Goal: Task Accomplishment & Management: Manage account settings

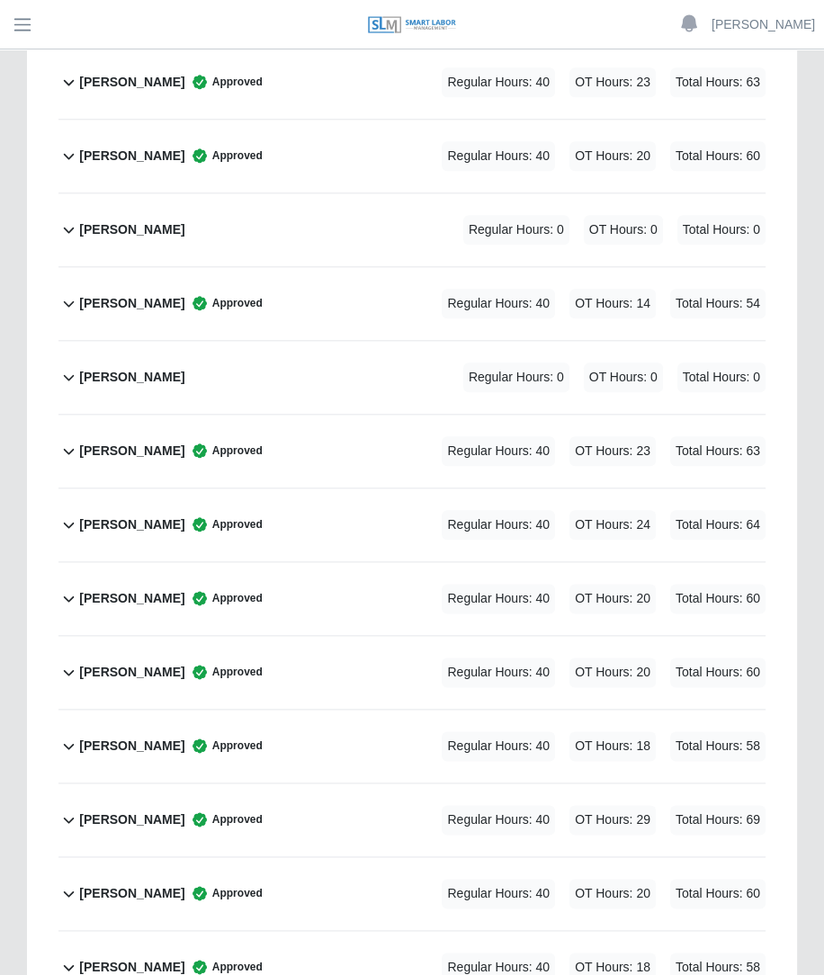
scroll to position [1212, 0]
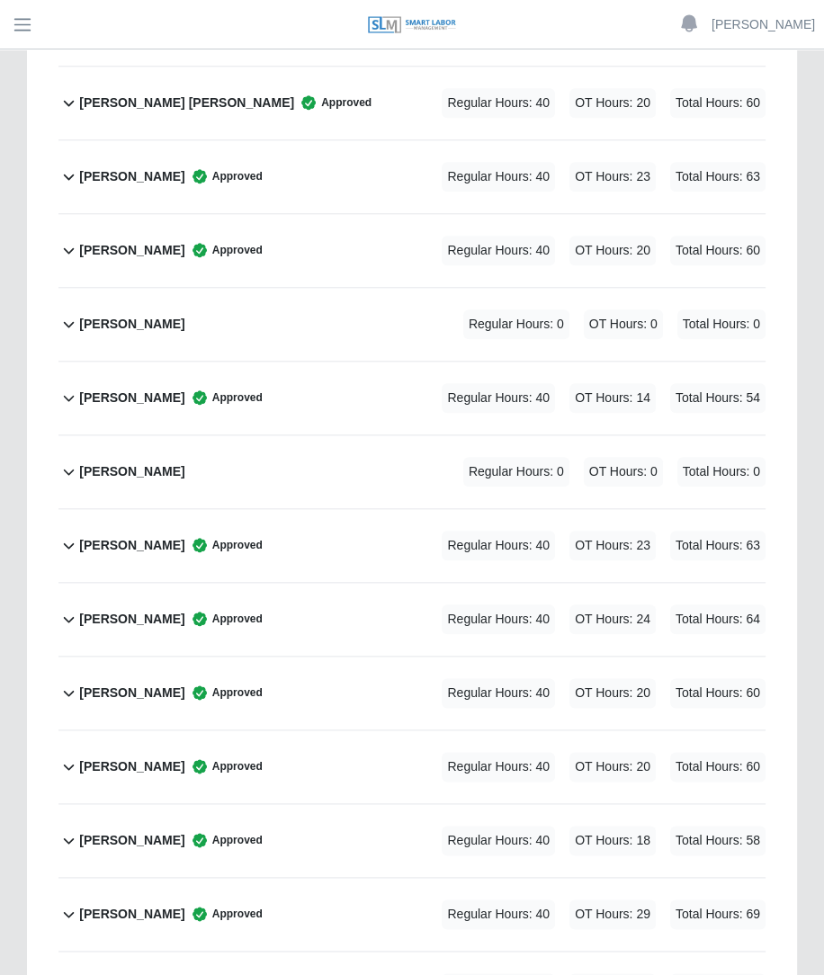
click at [693, 509] on div "[PERSON_NAME] Approved Regular Hours: 40 OT Hours: 23 Total Hours: 63" at bounding box center [422, 545] width 687 height 73
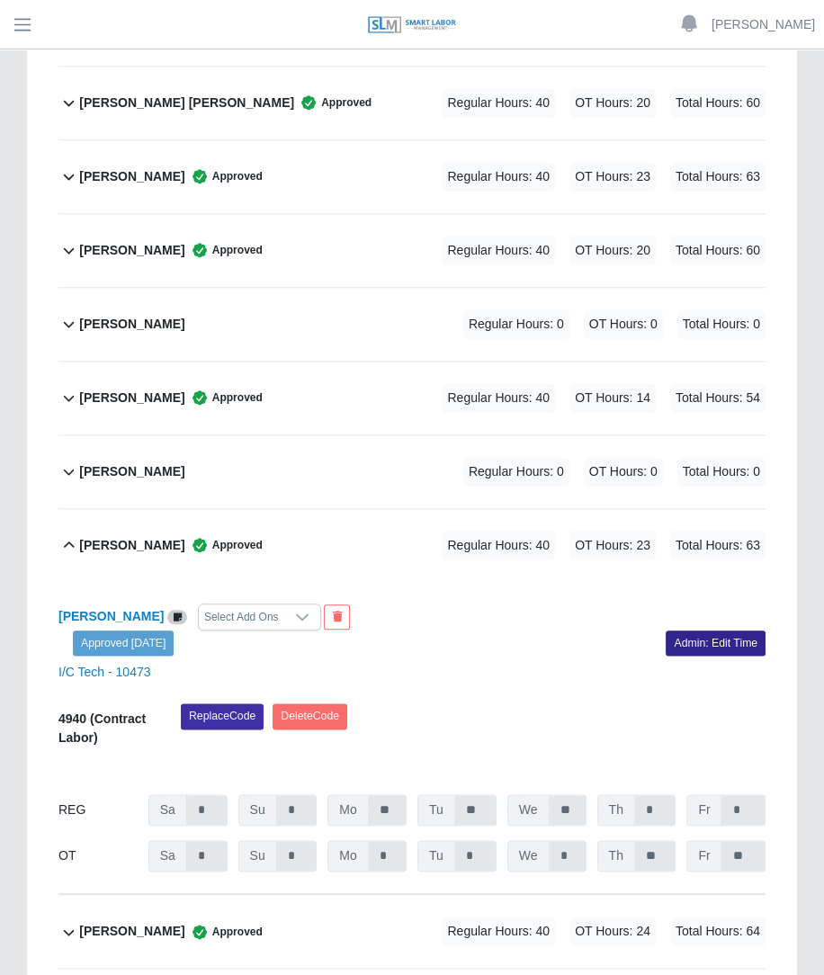
click at [703, 631] on link "Admin: Edit Time" at bounding box center [716, 643] width 100 height 25
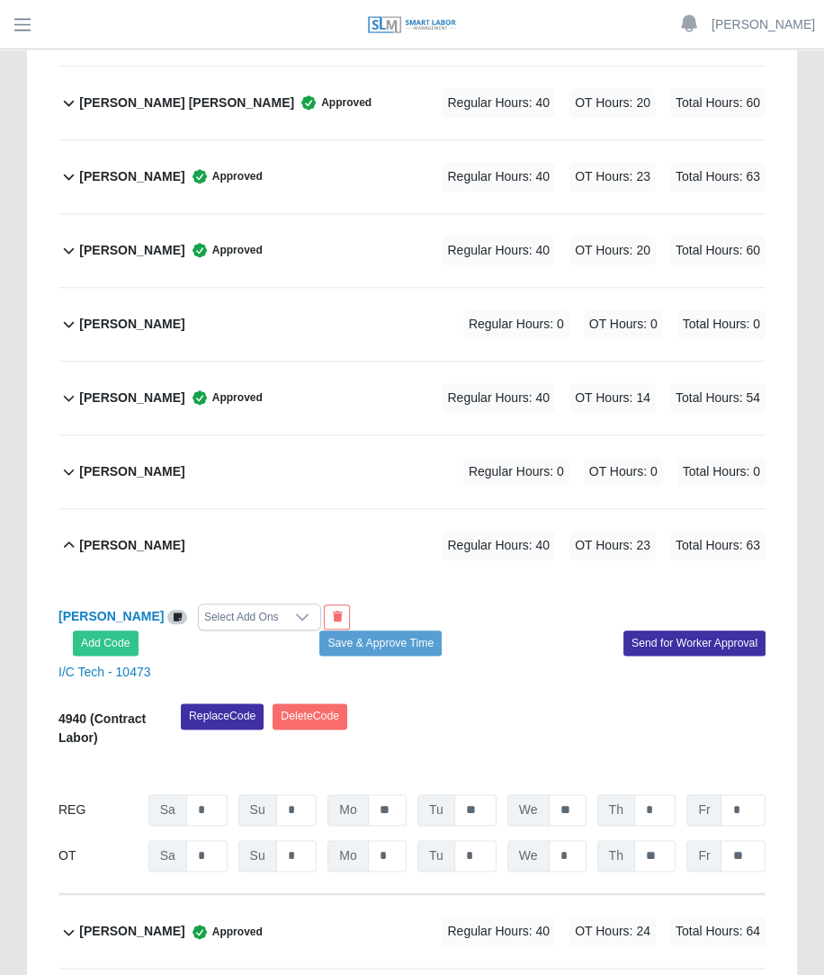
click at [242, 605] on div "Select Add Ons" at bounding box center [241, 617] width 85 height 25
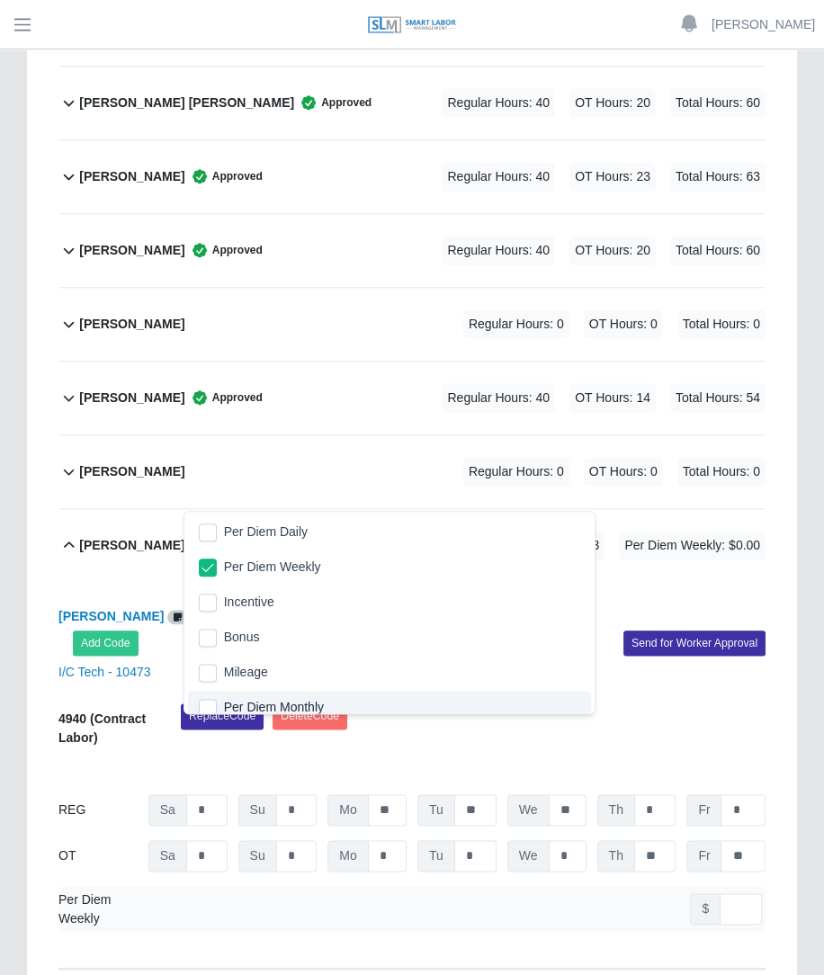
scroll to position [10, 0]
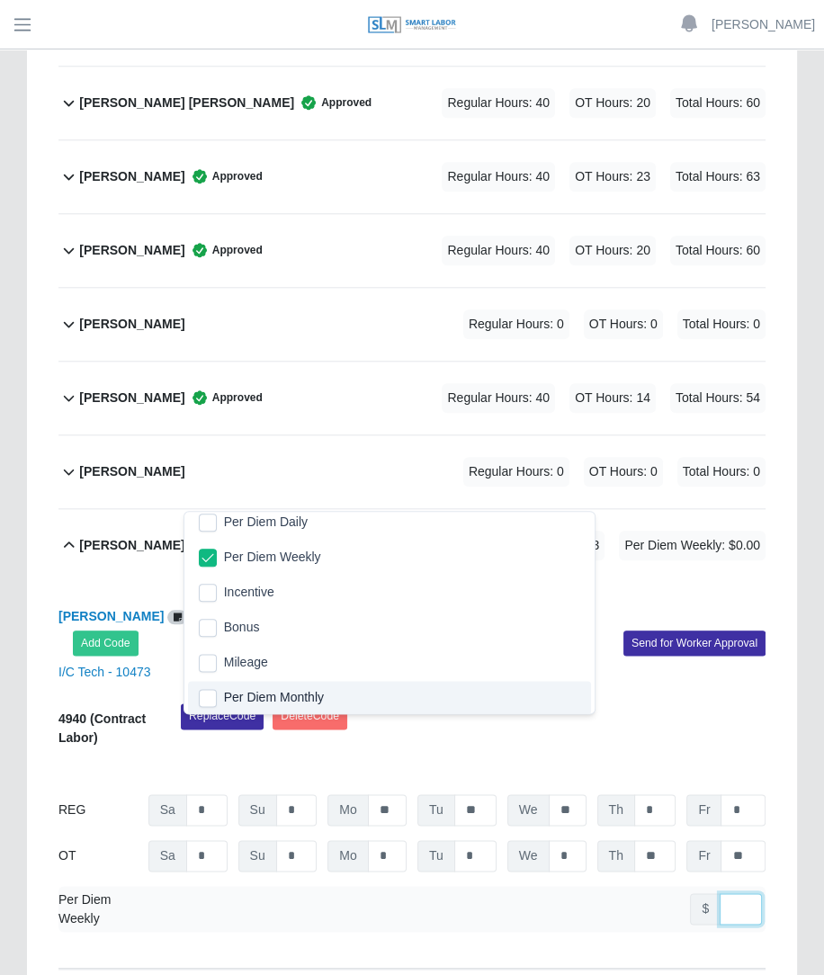
type input "*"
click at [740, 894] on input "*" at bounding box center [741, 909] width 42 height 31
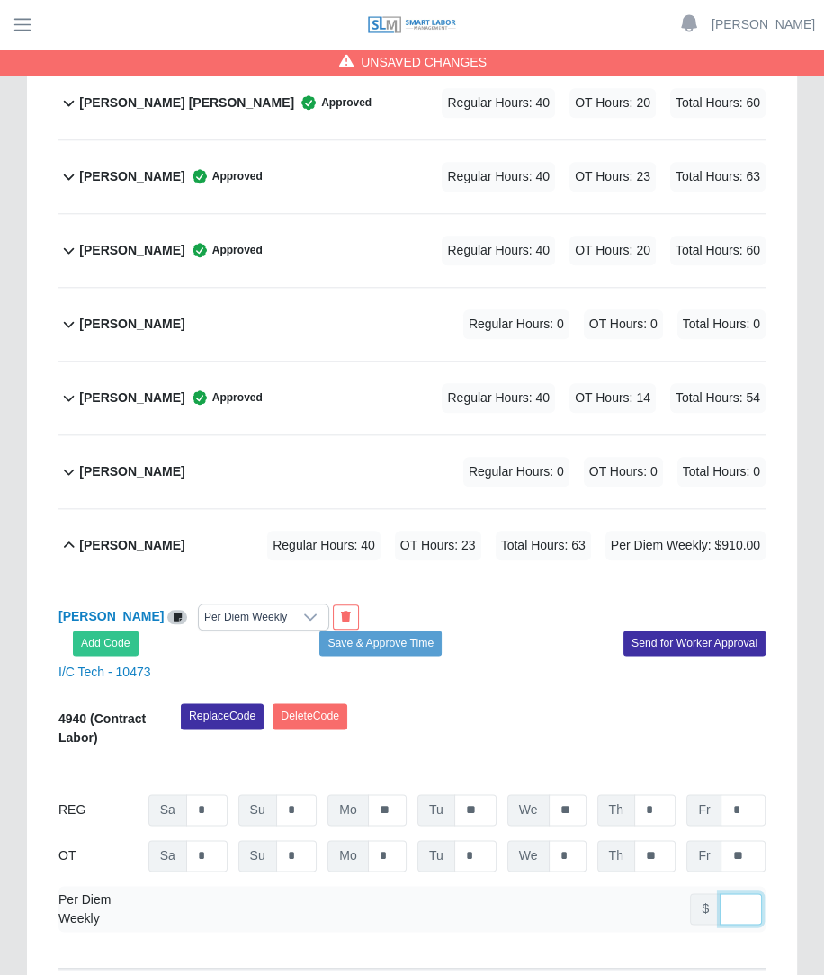
scroll to position [0, 13]
type input "***"
click at [437, 631] on button "Save & Approve Time" at bounding box center [380, 643] width 122 height 25
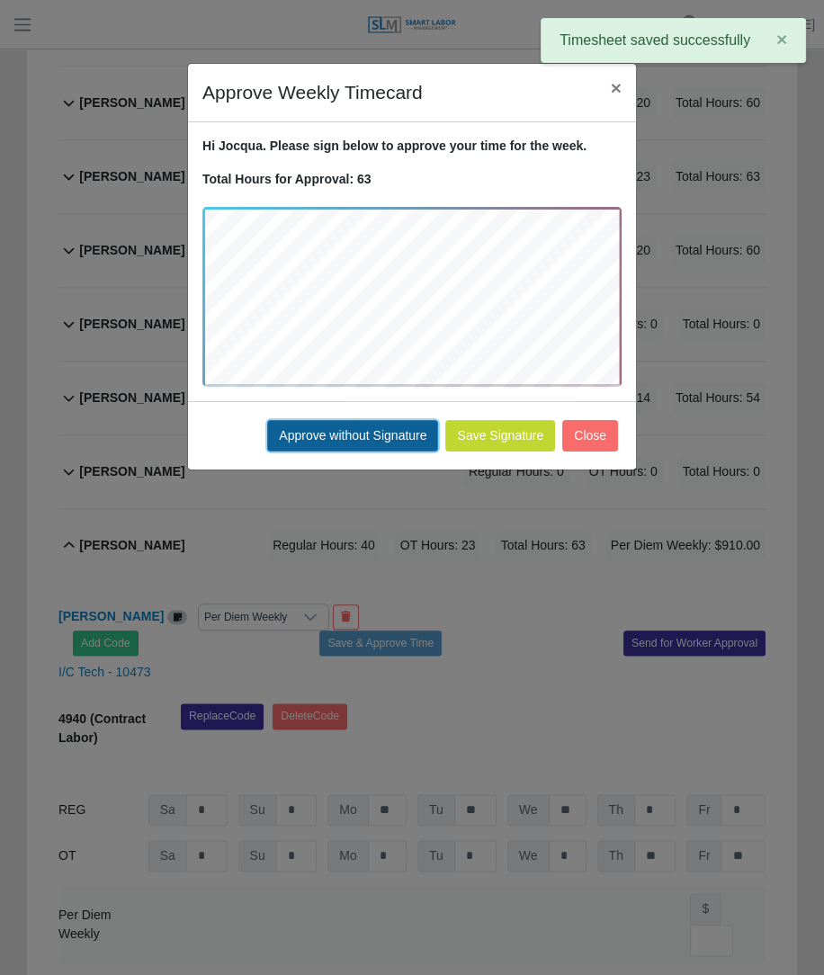
click at [364, 420] on button "Approve without Signature" at bounding box center [352, 435] width 171 height 31
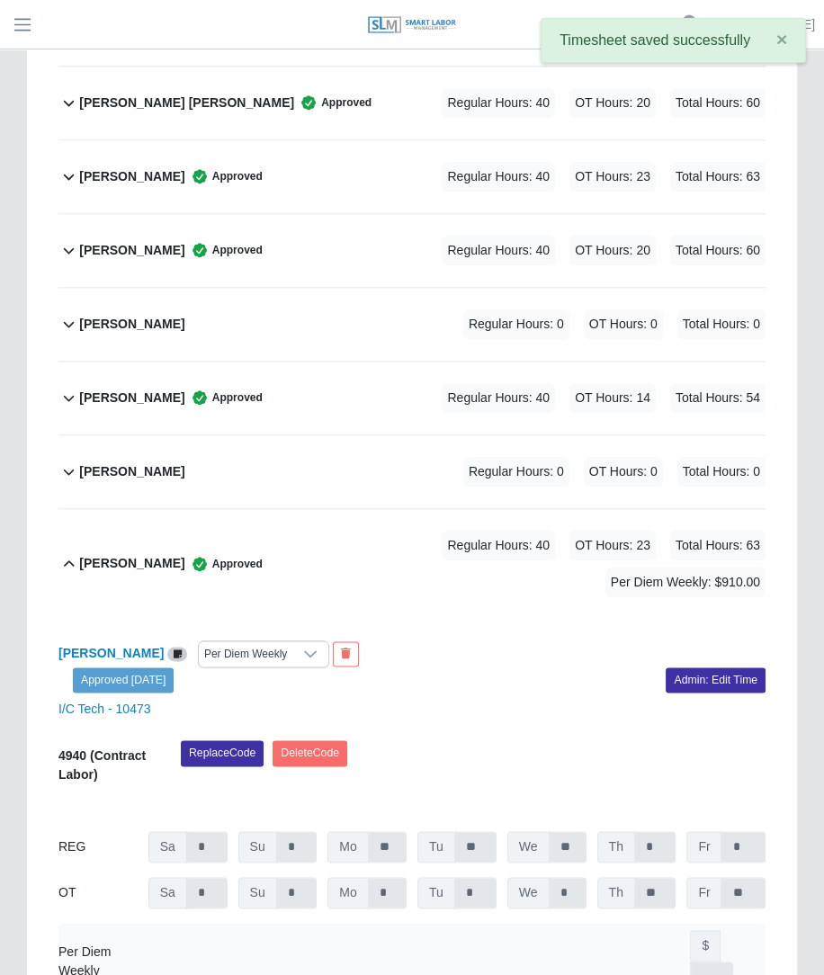
click at [416, 531] on div "Regular Hours: 40 OT Hours: 23 Total Hours: 63 Per Diem Weekly: $910.00" at bounding box center [514, 564] width 503 height 67
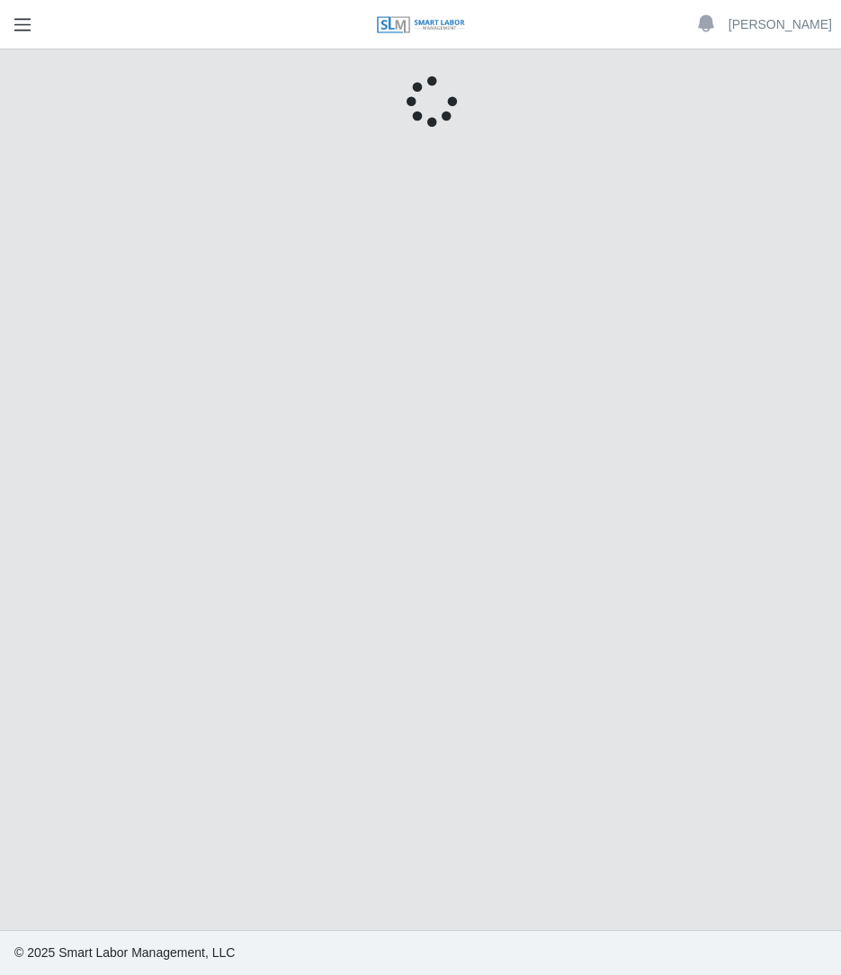
click at [20, 36] on button "button" at bounding box center [22, 25] width 45 height 30
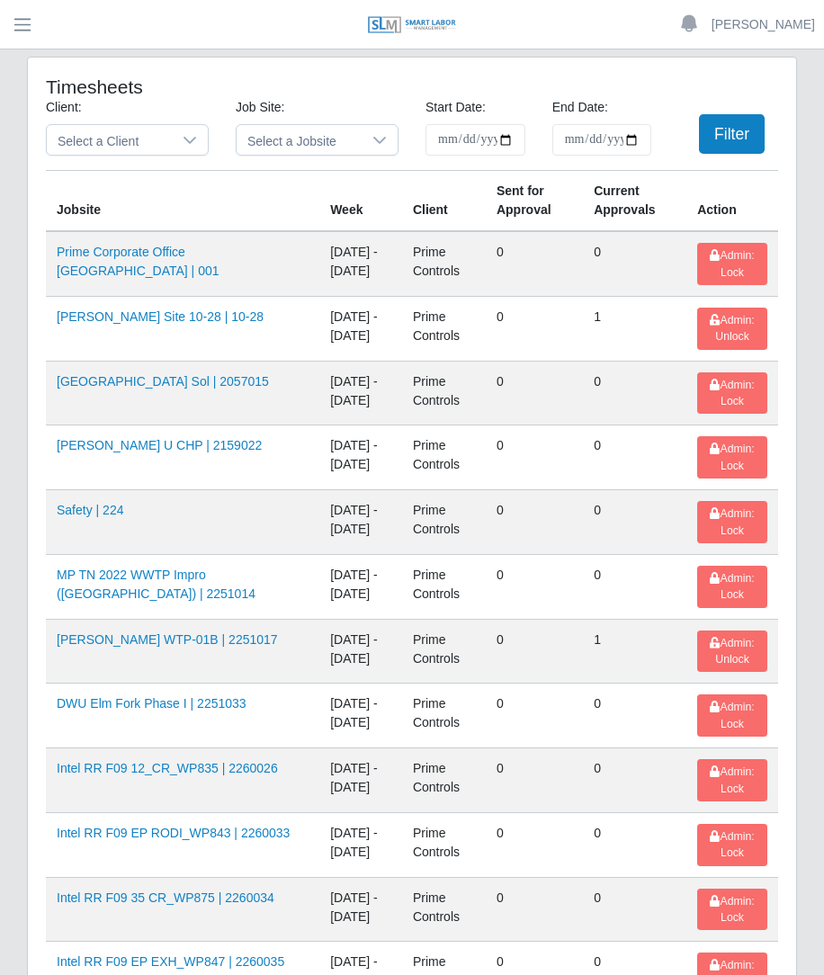
scroll to position [2605, 0]
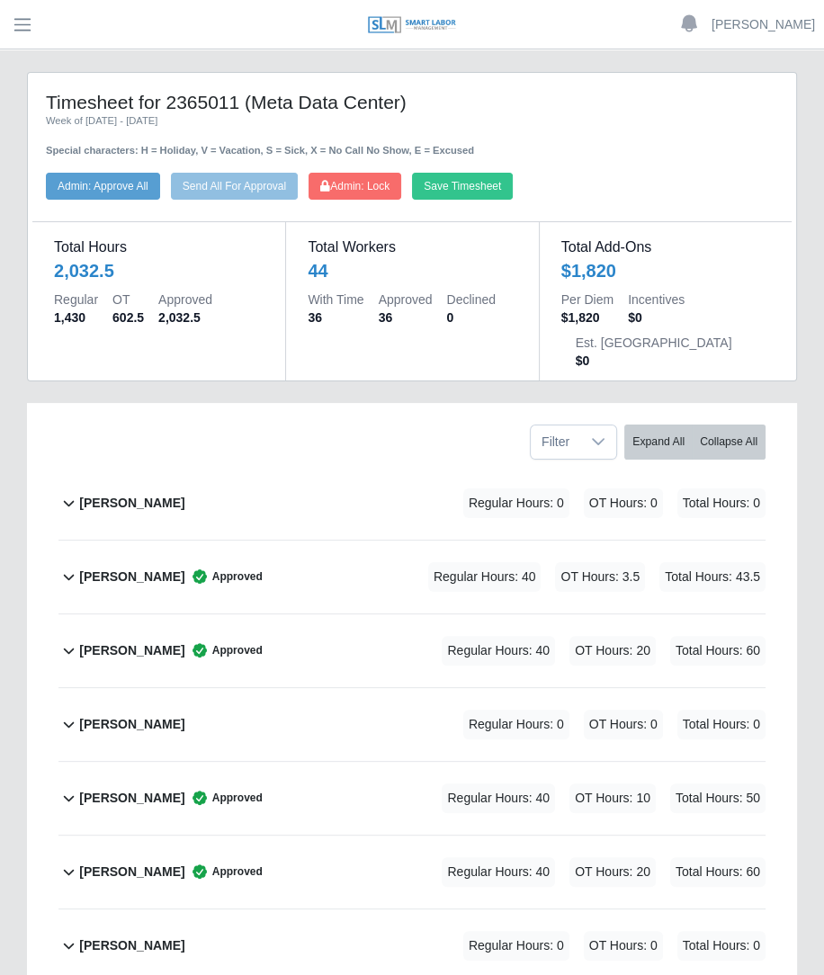
drag, startPoint x: 0, startPoint y: 0, endPoint x: 173, endPoint y: 383, distance: 420.5
click at [173, 403] on div "Filter Expand All Collapse All" at bounding box center [412, 435] width 734 height 64
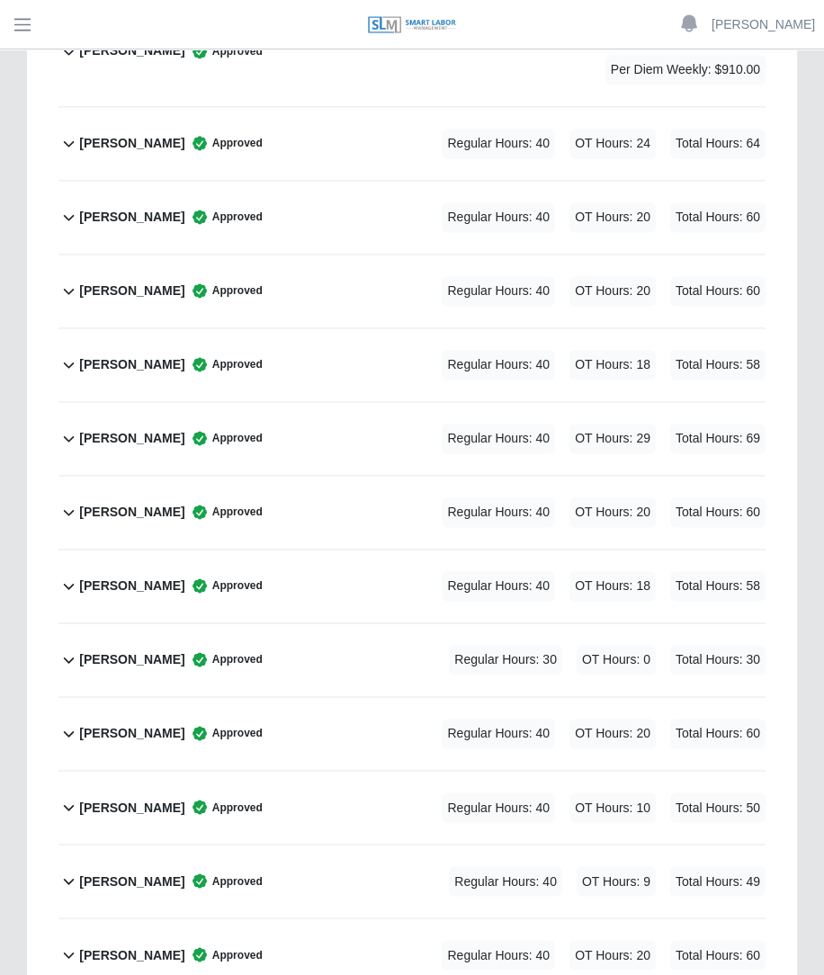
scroll to position [1761, 0]
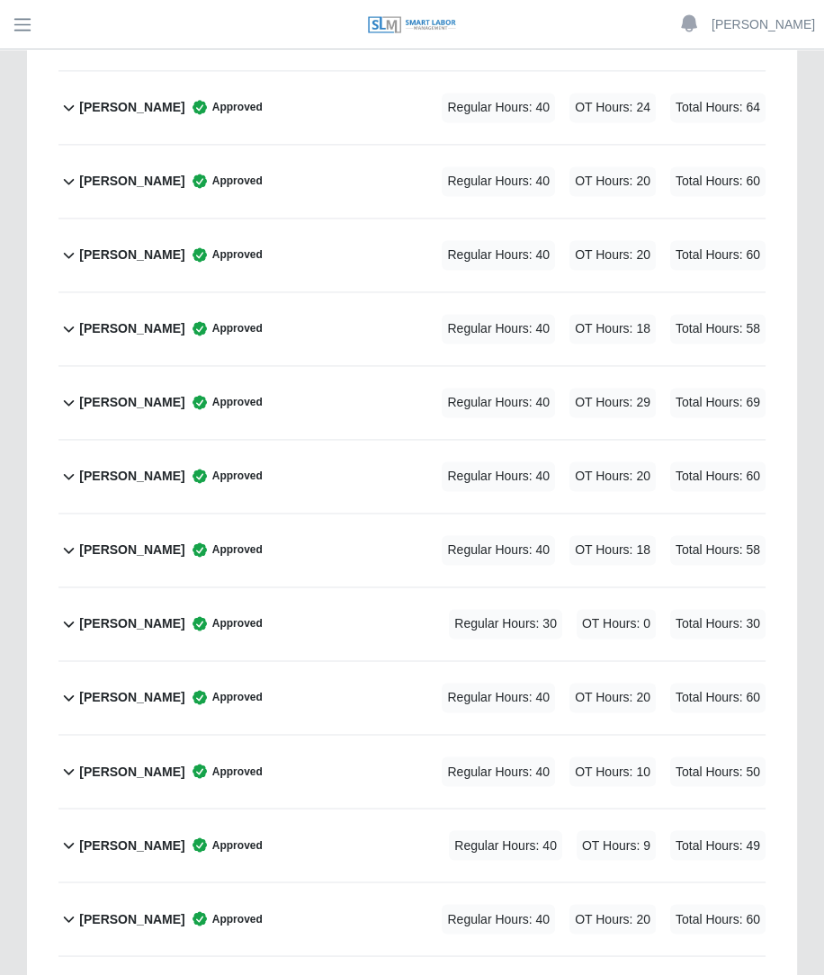
click at [305, 735] on div "Maria Alvarez Approved Regular Hours: 40 OT Hours: 10 Total Hours: 50" at bounding box center [422, 771] width 687 height 73
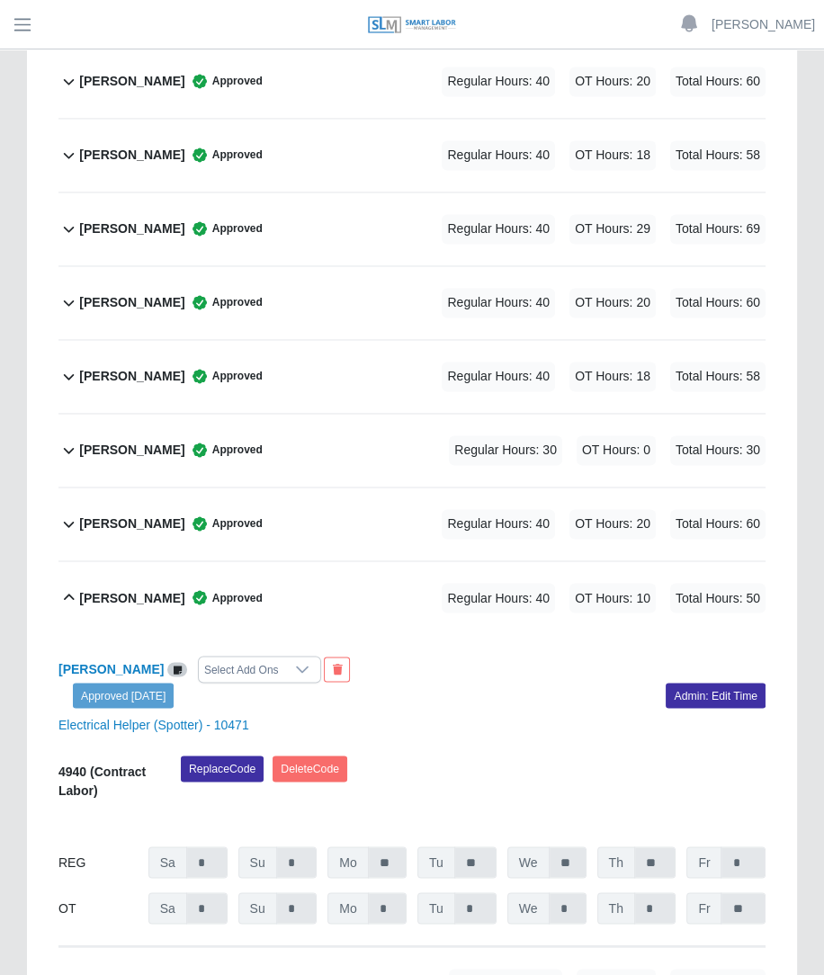
scroll to position [1936, 0]
click at [706, 682] on link "Admin: Edit Time" at bounding box center [716, 694] width 100 height 25
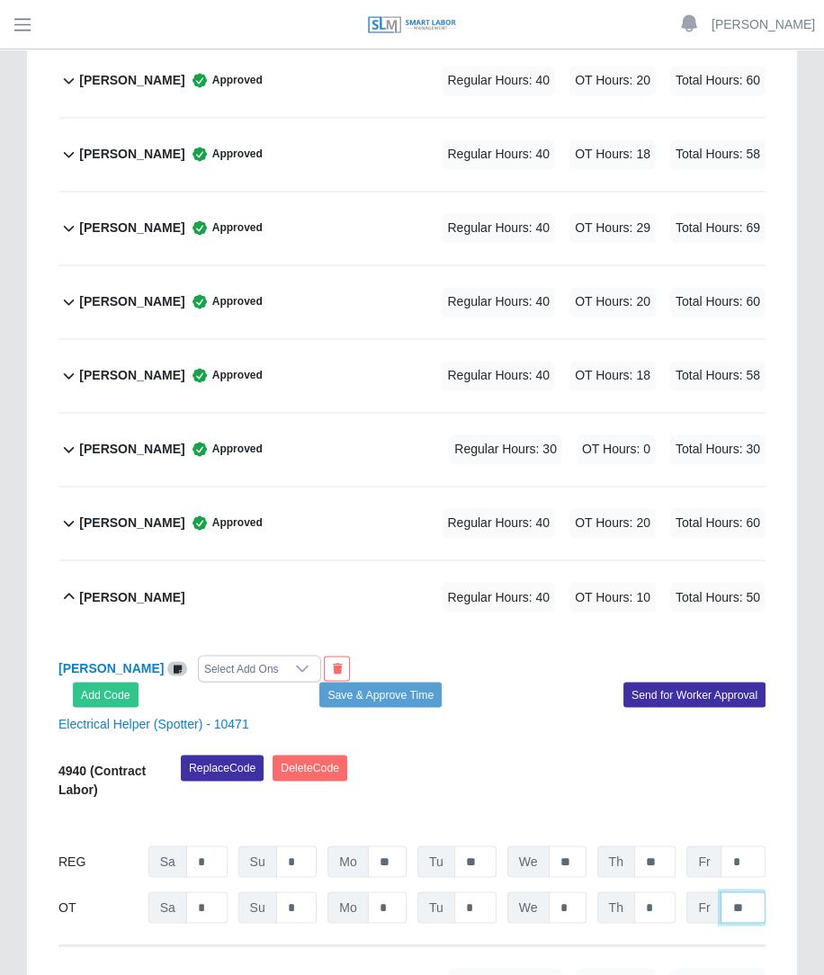
click at [752, 892] on input "**" at bounding box center [743, 907] width 45 height 31
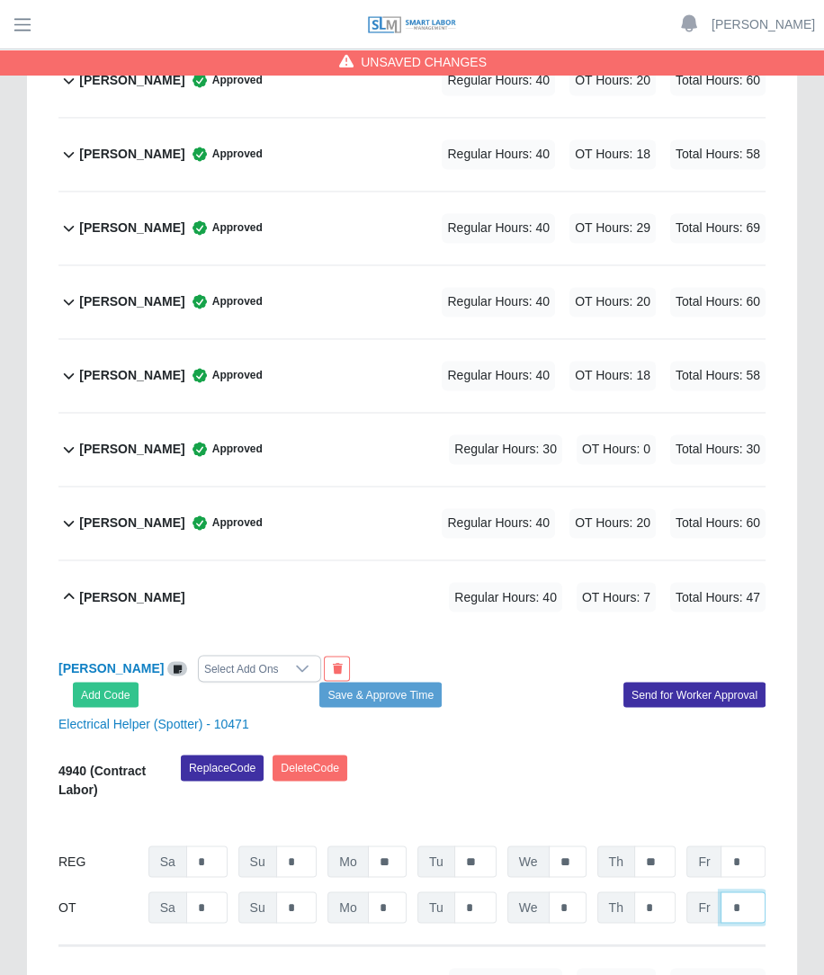
type input "*"
click at [556, 755] on div "Replace Code Delete Code" at bounding box center [473, 782] width 612 height 55
click at [427, 682] on button "Save & Approve Time" at bounding box center [380, 694] width 122 height 25
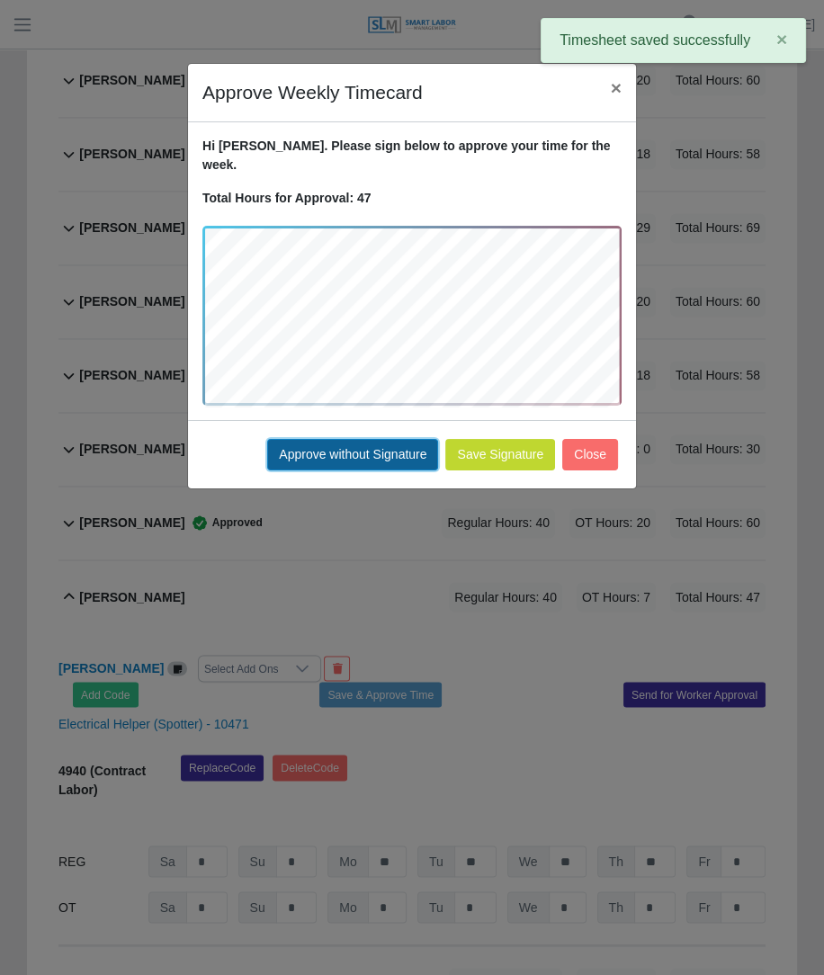
click at [390, 439] on button "Approve without Signature" at bounding box center [352, 454] width 171 height 31
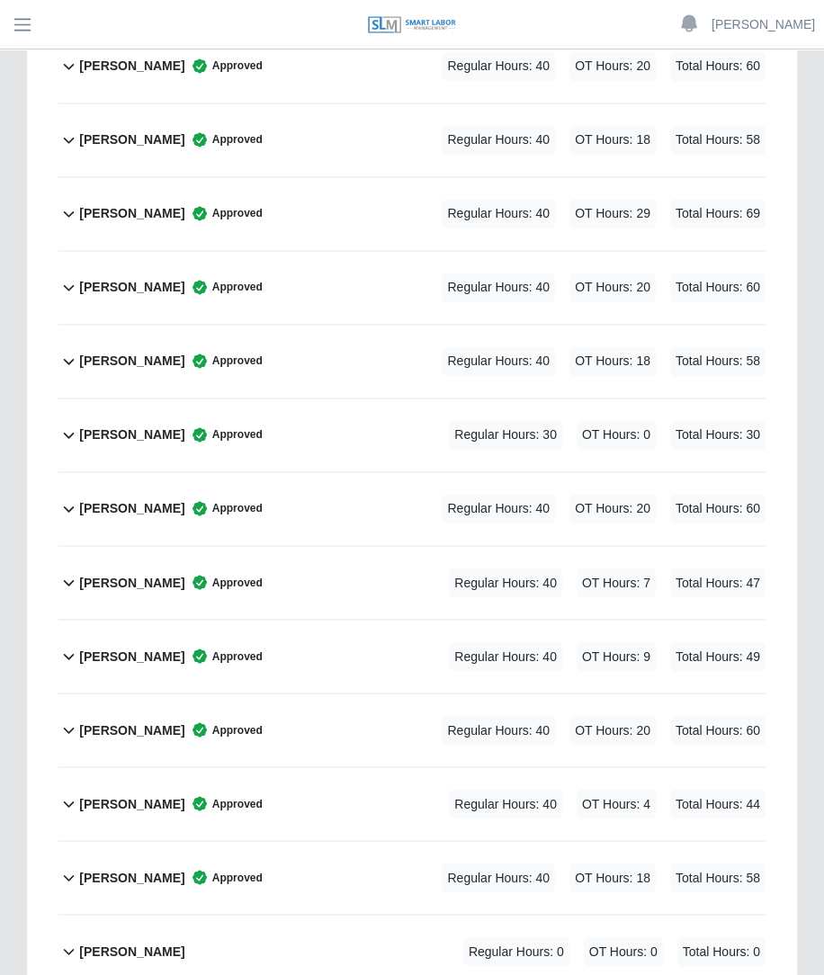
scroll to position [1993, 0]
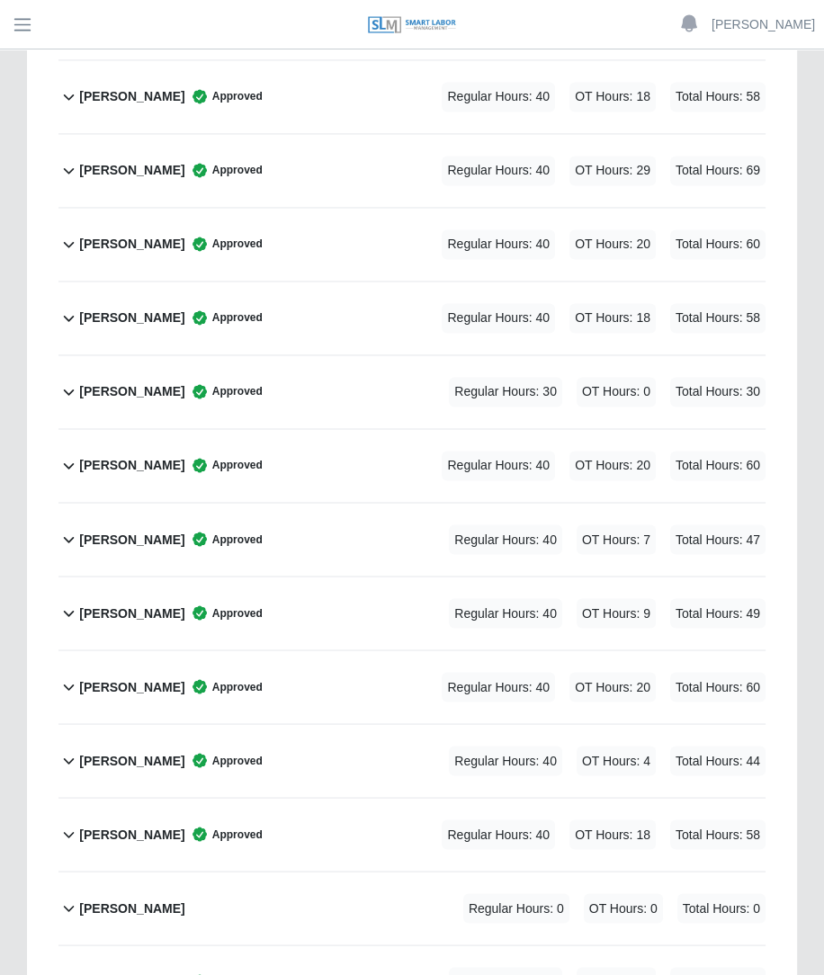
click at [613, 746] on span "OT Hours: 4" at bounding box center [616, 761] width 79 height 30
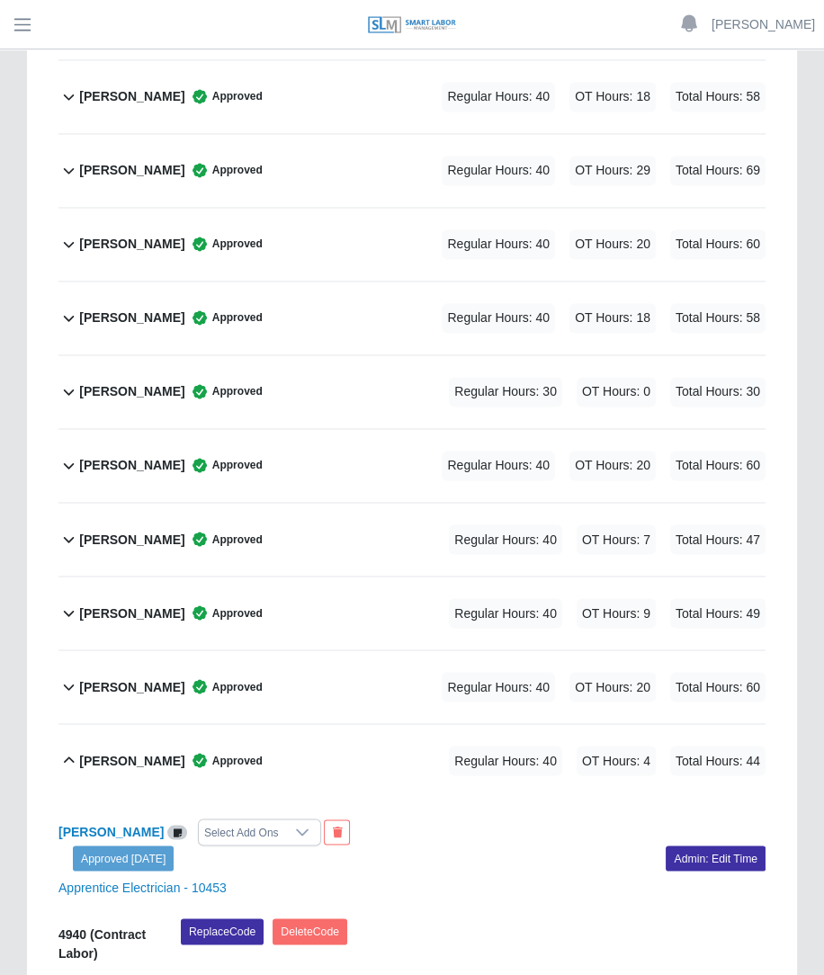
click at [450, 724] on div "[PERSON_NAME] Approved Regular Hours: 40 OT Hours: 4 Total Hours: 44" at bounding box center [422, 760] width 687 height 73
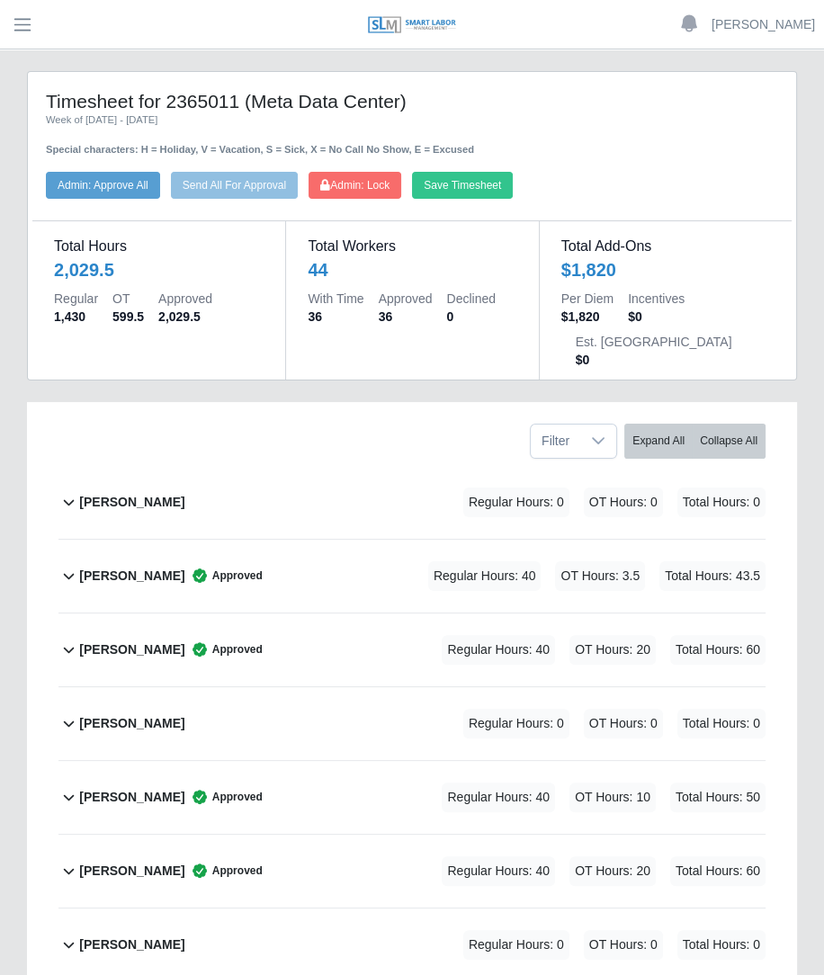
scroll to position [4, 0]
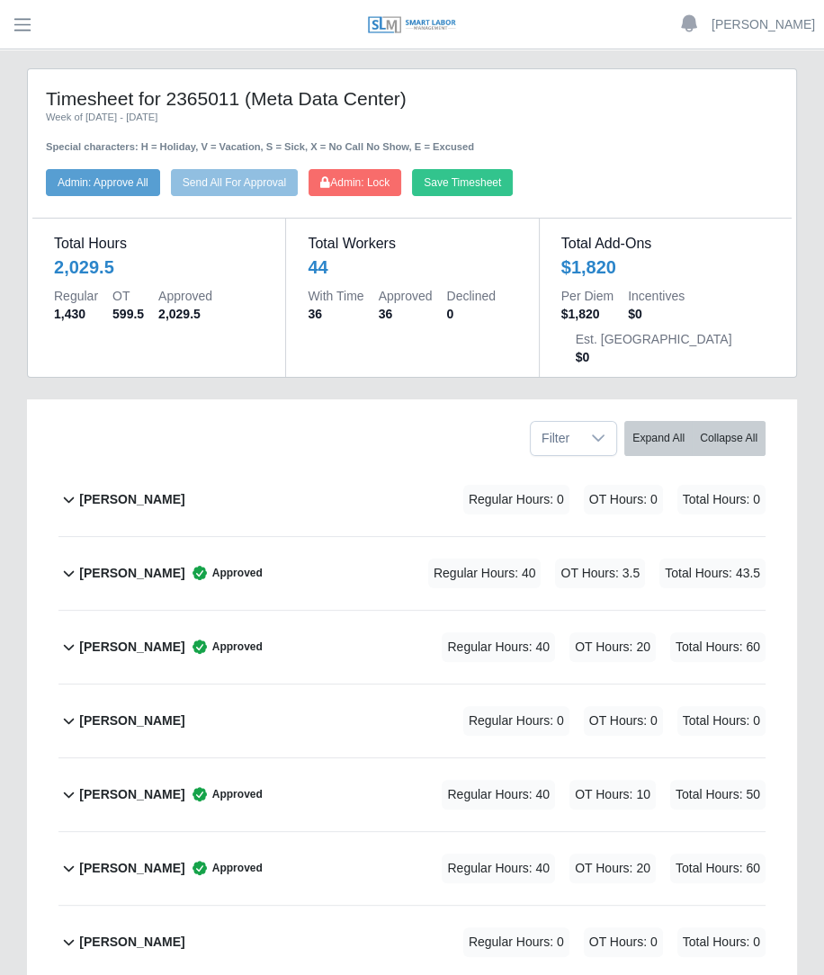
click at [325, 611] on div "Bayron Sanchez Approved Regular Hours: 40 OT Hours: 20 Total Hours: 60" at bounding box center [422, 647] width 687 height 73
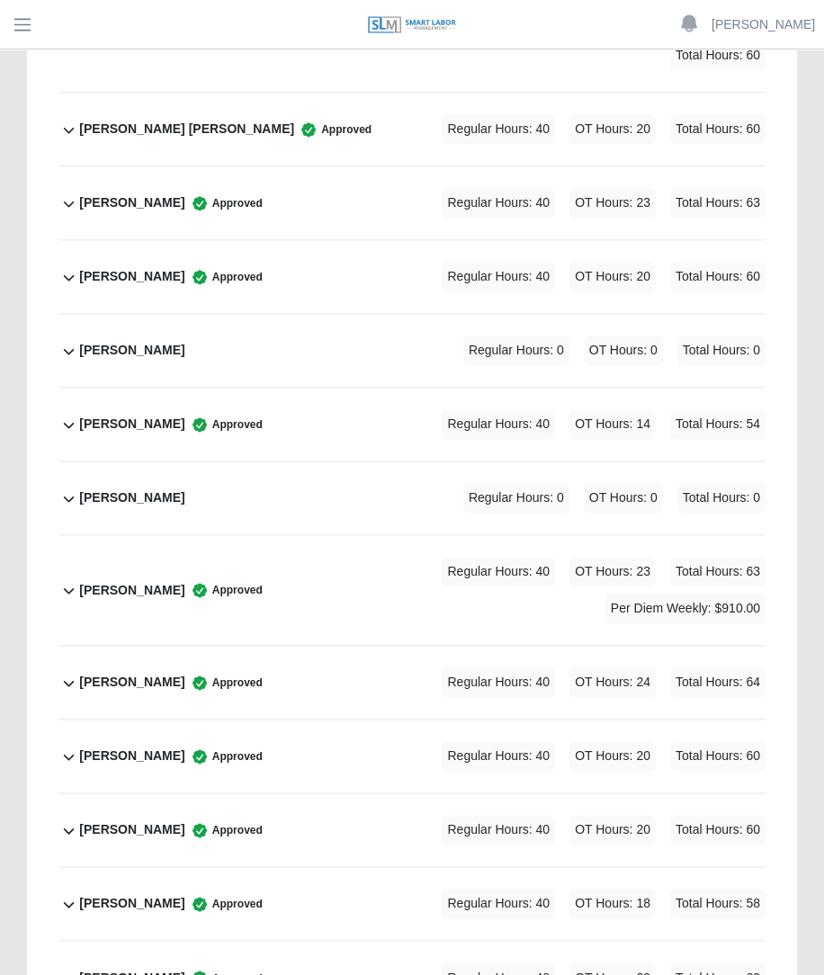
scroll to position [0, 0]
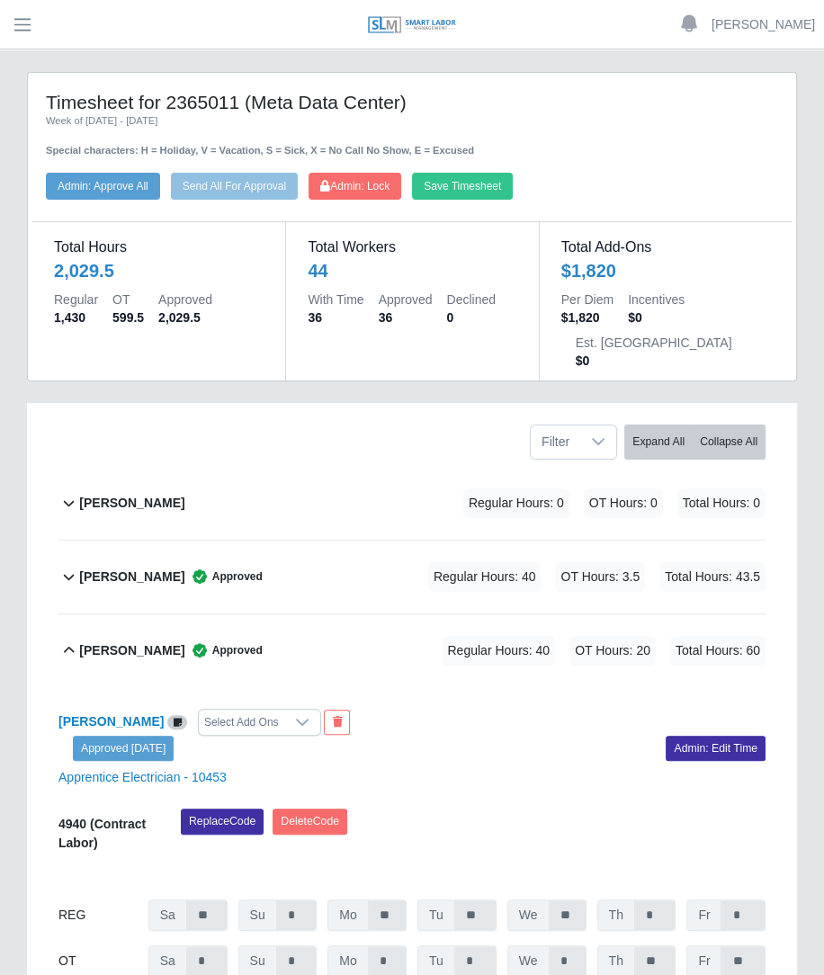
click at [132, 1] on header "Betzaida Palacio Account Settings Logout" at bounding box center [412, 24] width 824 height 49
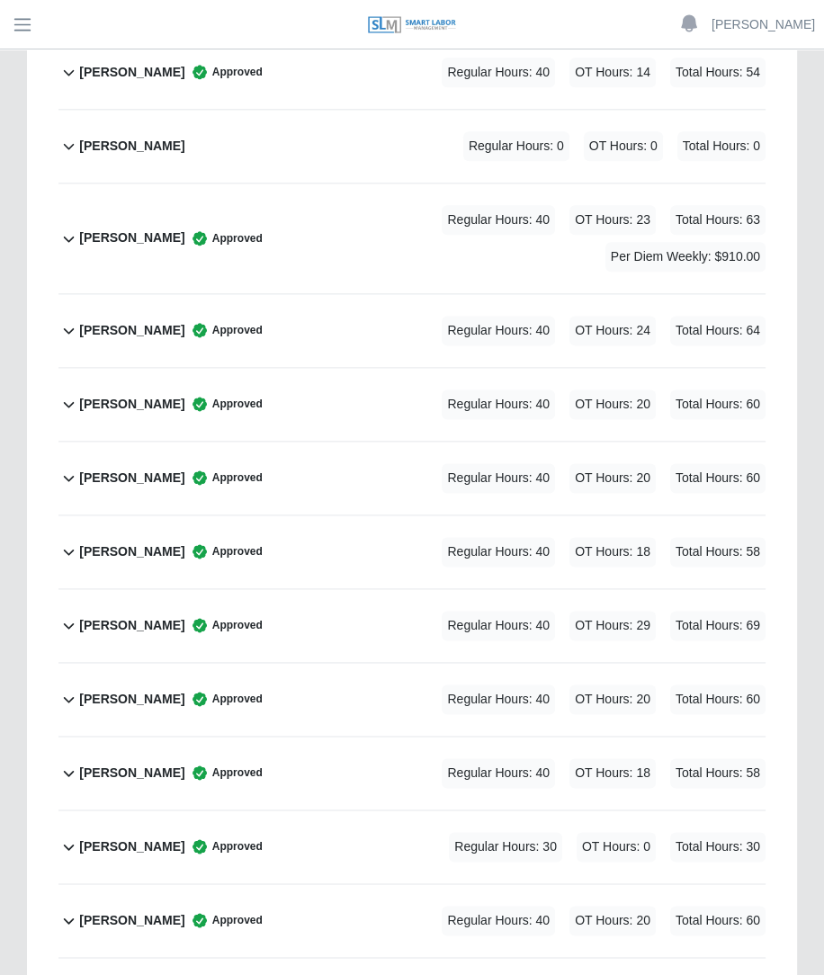
scroll to position [1535, 0]
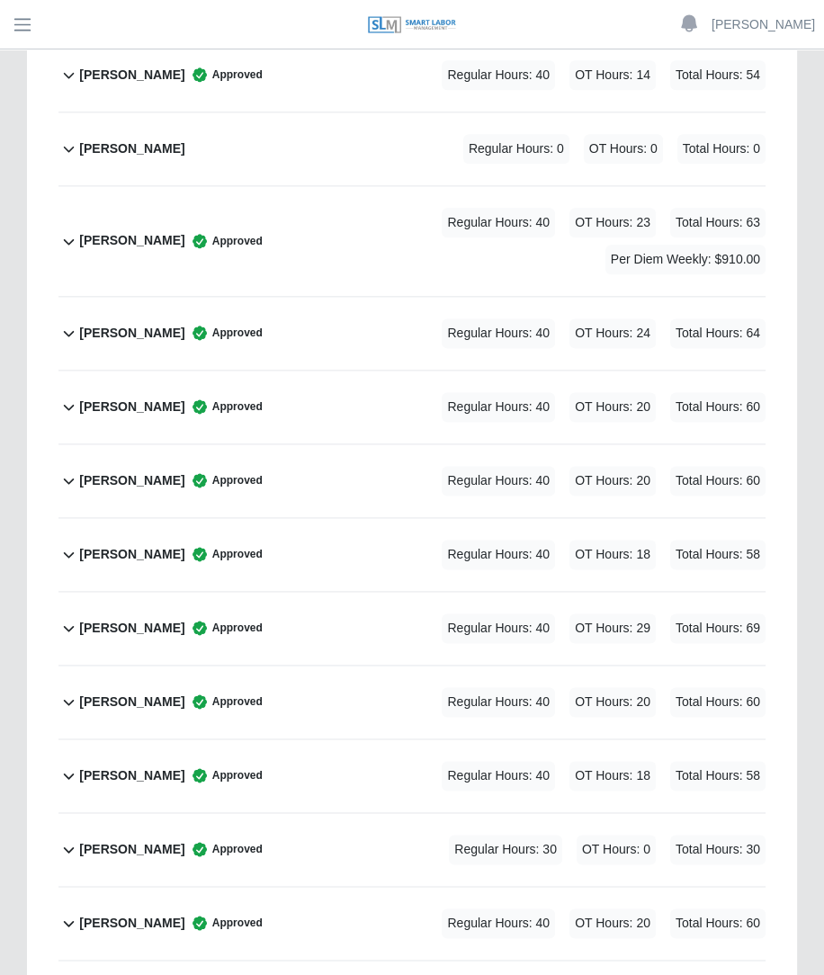
click at [624, 319] on span "OT Hours: 24" at bounding box center [613, 334] width 86 height 30
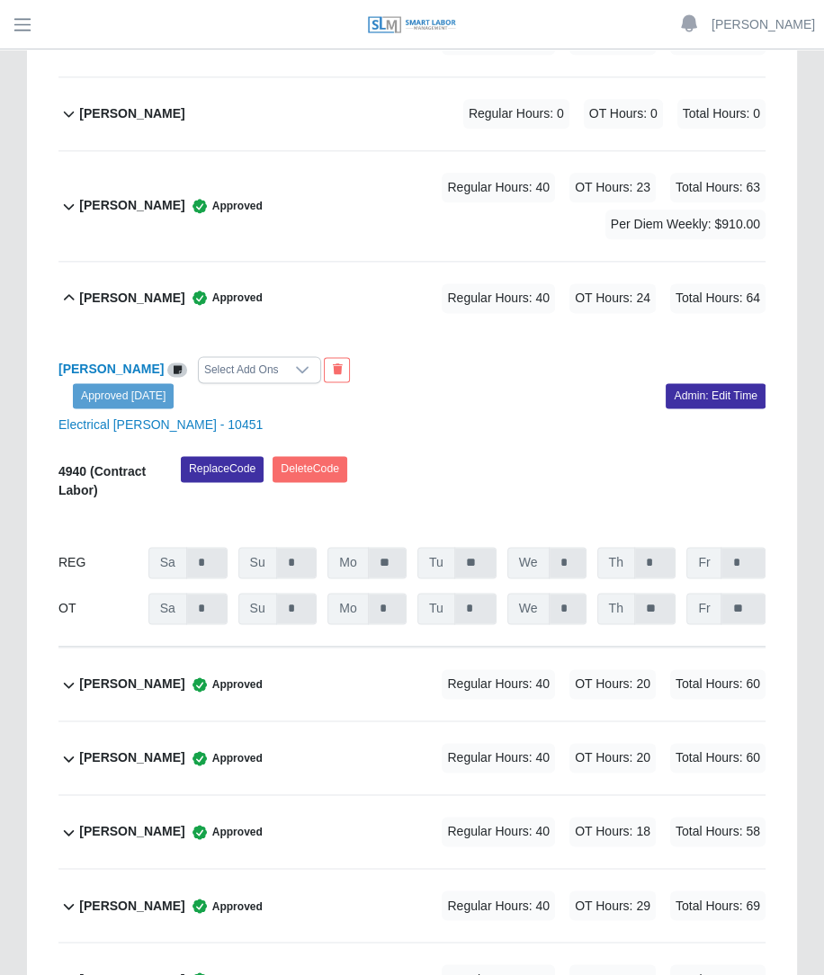
scroll to position [1461, 0]
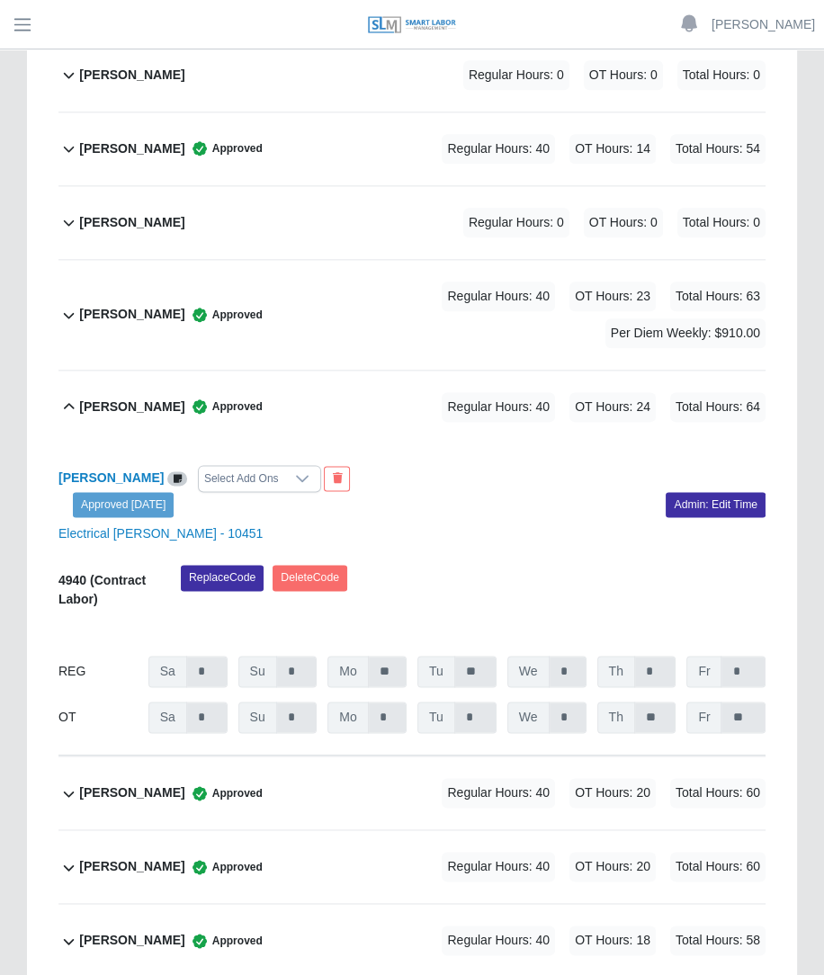
click at [546, 371] on div "[PERSON_NAME] Approved Regular Hours: 40 OT Hours: 24 Total Hours: 64" at bounding box center [422, 407] width 687 height 73
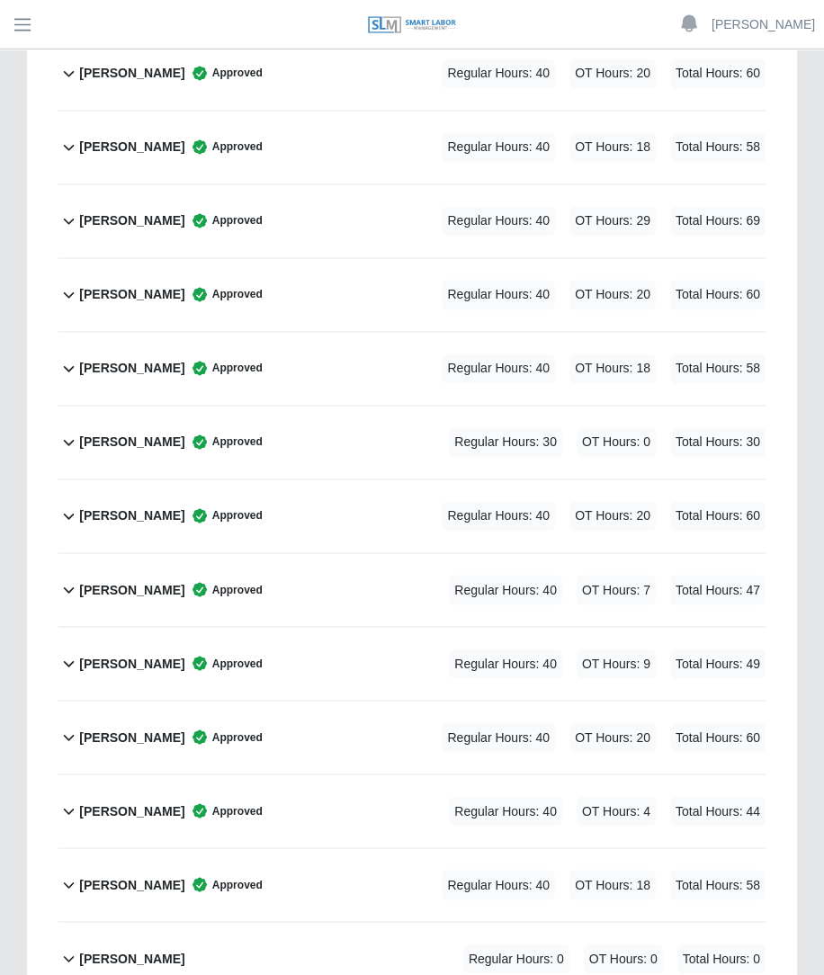
scroll to position [1979, 0]
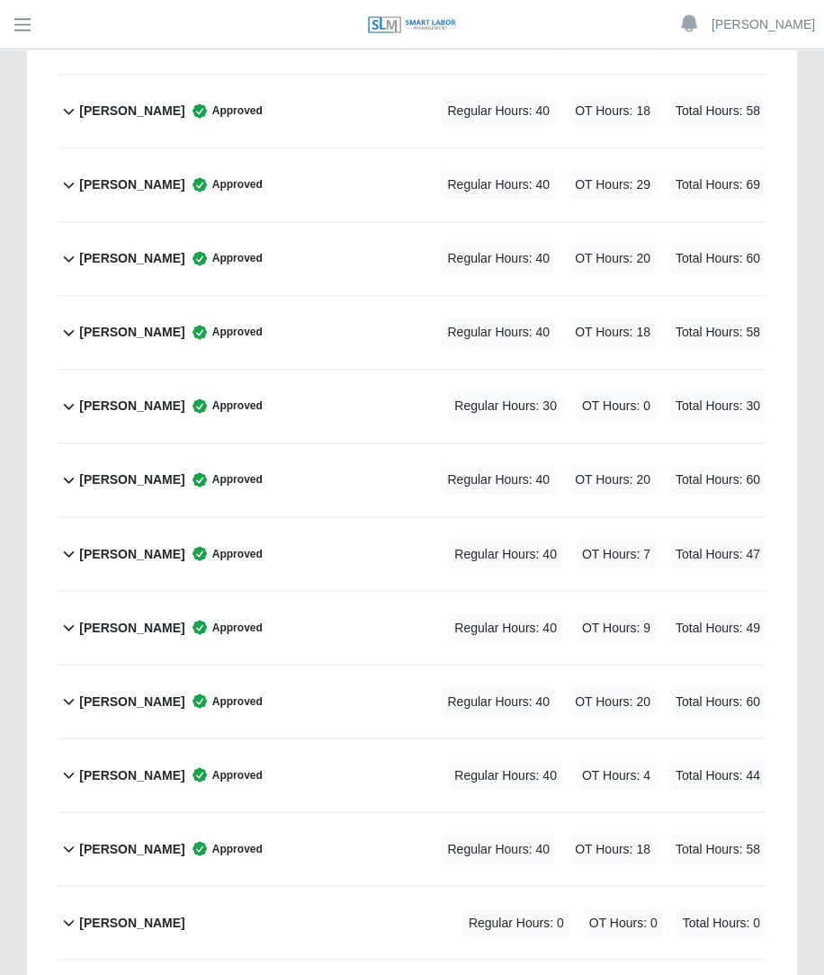
click at [356, 739] on div "[PERSON_NAME] Approved Regular Hours: 40 OT Hours: 4 Total Hours: 44" at bounding box center [422, 775] width 687 height 73
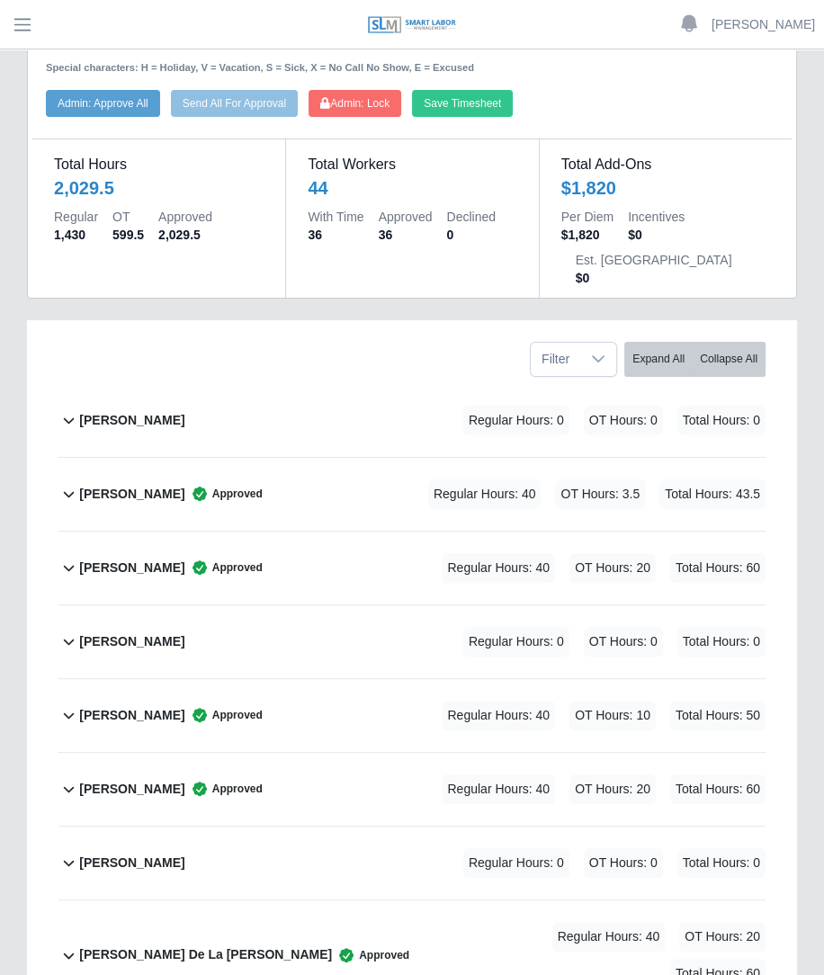
scroll to position [0, 0]
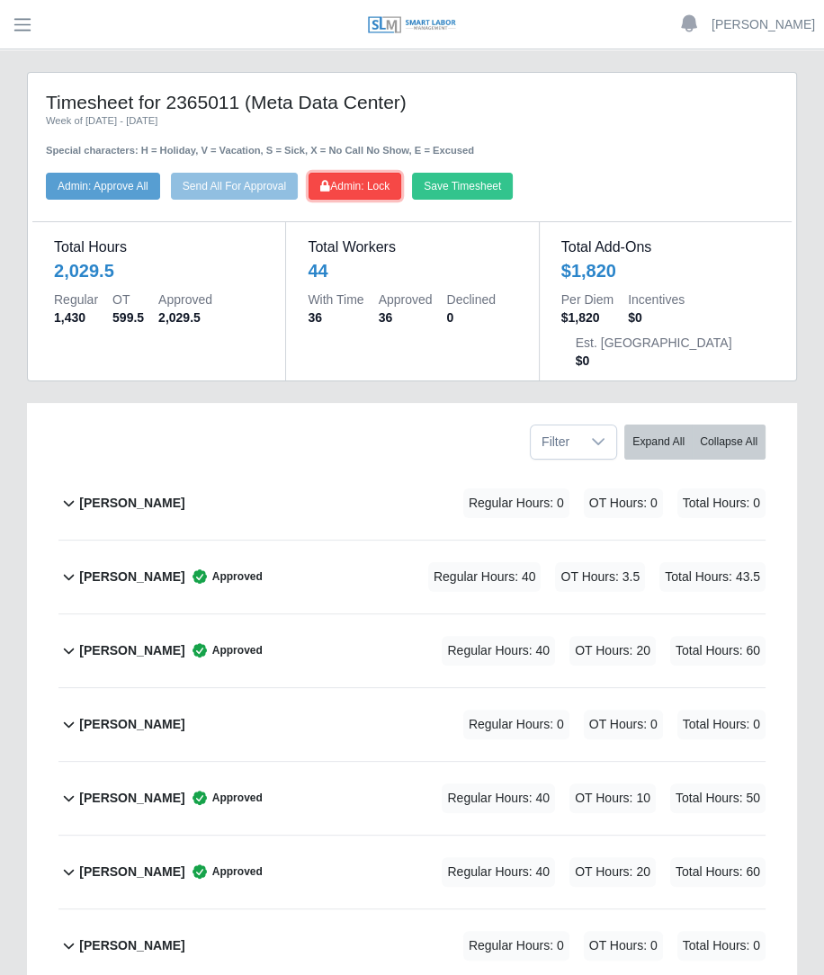
drag, startPoint x: 394, startPoint y: 178, endPoint x: 18, endPoint y: 182, distance: 376.1
click at [390, 180] on span "Admin: Lock" at bounding box center [354, 186] width 69 height 13
